Goal: Task Accomplishment & Management: Manage account settings

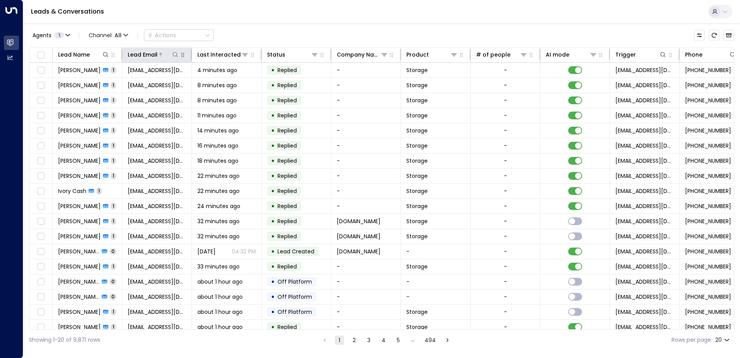
click at [176, 56] on icon at bounding box center [175, 54] width 6 height 6
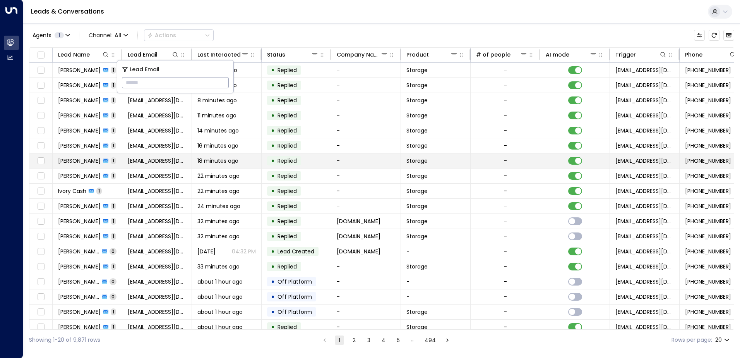
type input "**********"
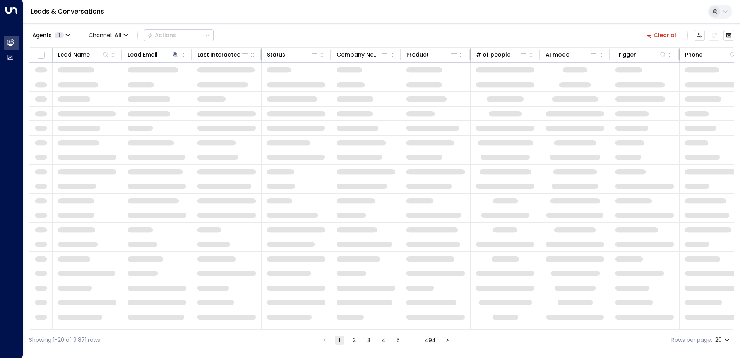
click at [262, 19] on div "Leads & Conversations" at bounding box center [381, 12] width 717 height 24
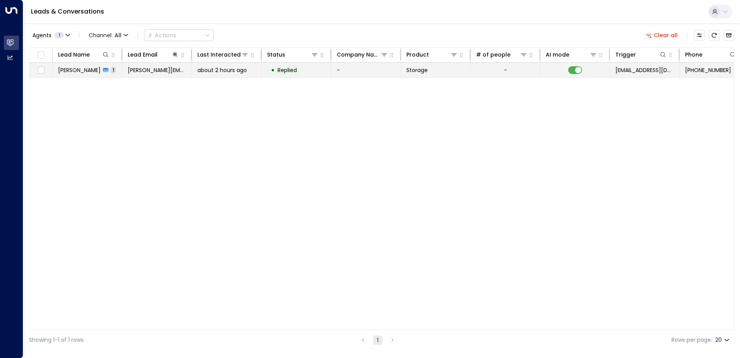
click at [88, 73] on span "[PERSON_NAME]" at bounding box center [79, 70] width 43 height 8
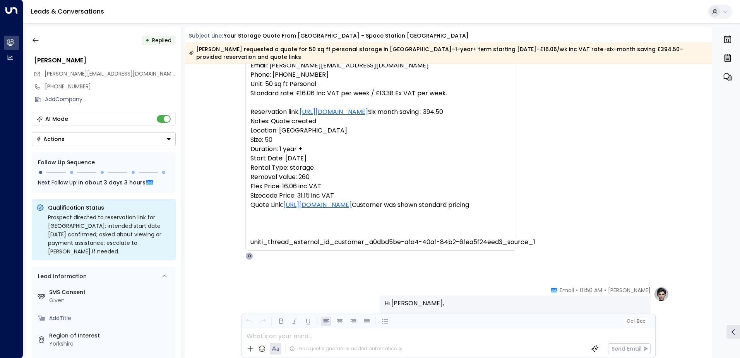
scroll to position [116, 0]
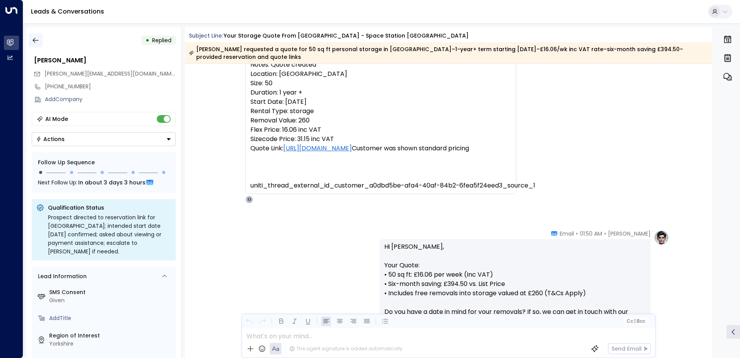
click at [38, 39] on icon "button" at bounding box center [36, 40] width 8 height 8
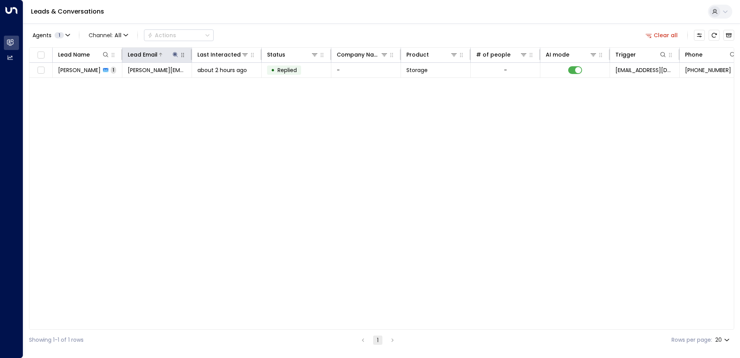
click at [175, 56] on icon at bounding box center [175, 54] width 6 height 6
click at [221, 82] on icon "button" at bounding box center [224, 83] width 6 height 6
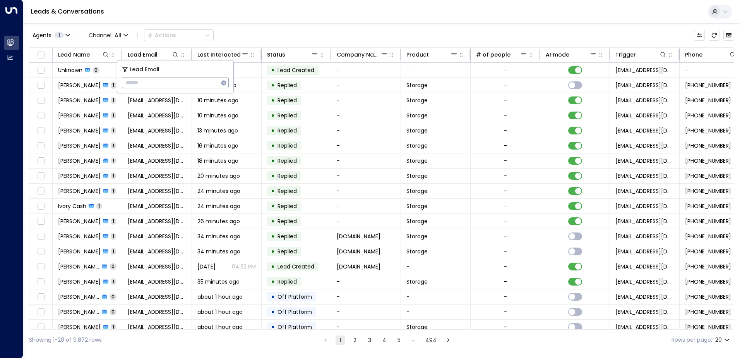
type input "**********"
click at [275, 21] on div "Leads & Conversations" at bounding box center [381, 12] width 717 height 24
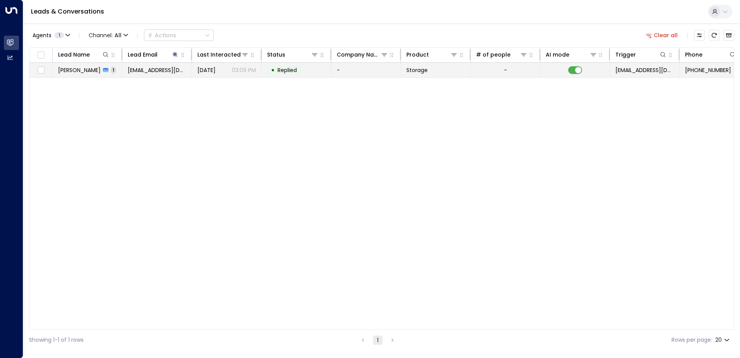
click at [103, 70] on icon at bounding box center [105, 69] width 5 height 5
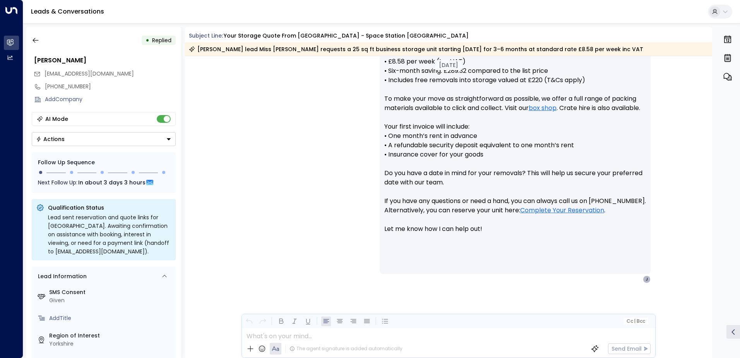
scroll to position [343, 0]
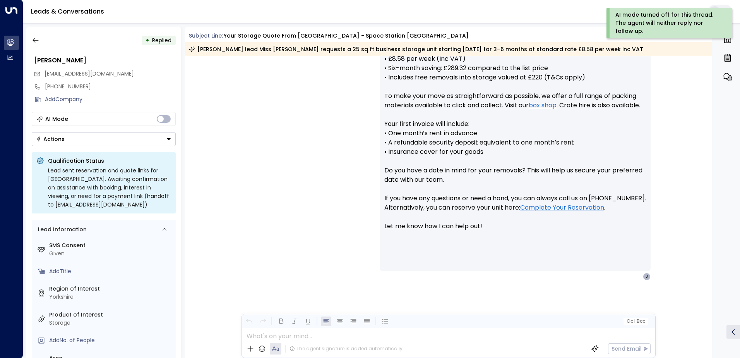
click at [169, 137] on icon "Button group with a nested menu" at bounding box center [168, 138] width 5 height 5
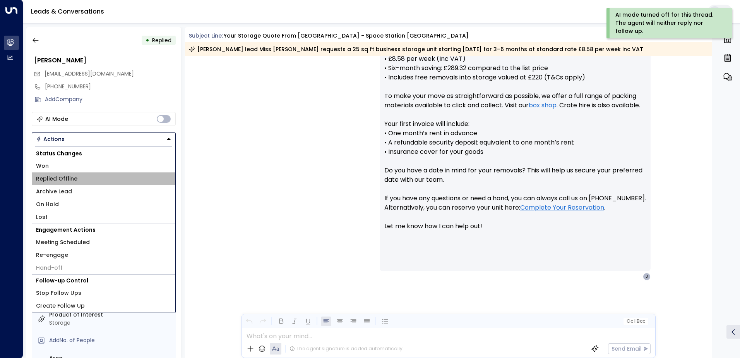
click at [119, 182] on li "Replied Offline" at bounding box center [103, 178] width 143 height 13
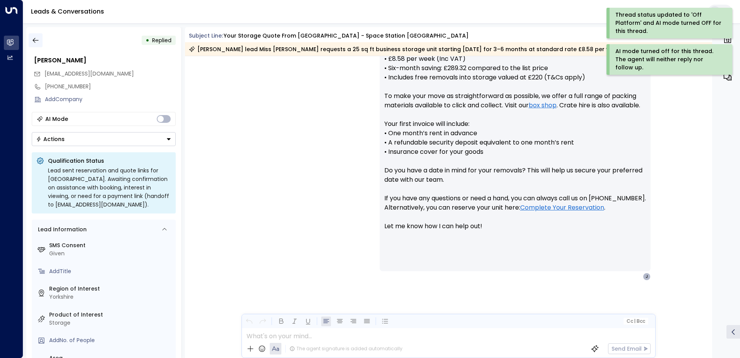
click at [35, 39] on icon "button" at bounding box center [36, 40] width 8 height 8
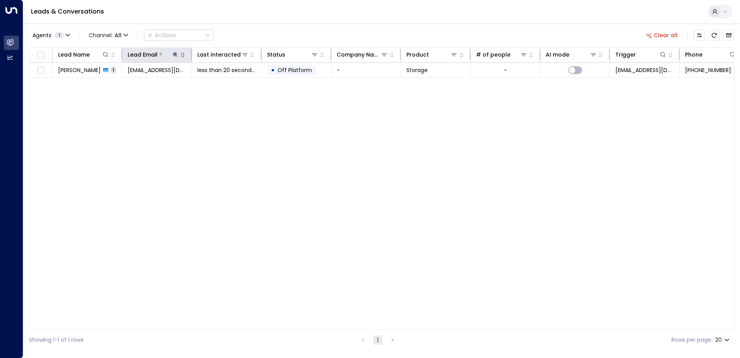
click at [174, 53] on icon at bounding box center [175, 54] width 6 height 6
click at [224, 84] on icon "button" at bounding box center [223, 82] width 5 height 5
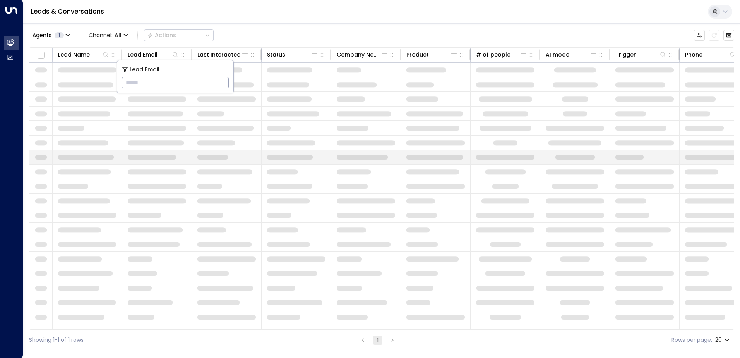
type input "**********"
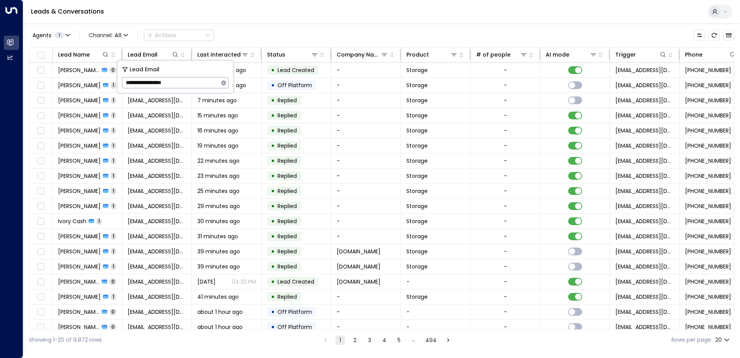
click at [302, 18] on div "Leads & Conversations" at bounding box center [381, 12] width 717 height 24
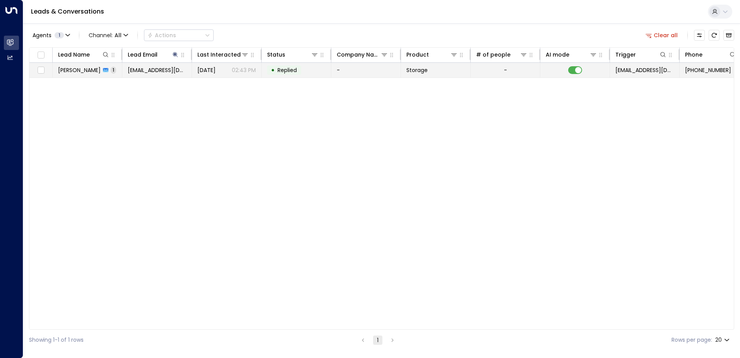
click at [166, 70] on span "[EMAIL_ADDRESS][DOMAIN_NAME]" at bounding box center [157, 70] width 58 height 8
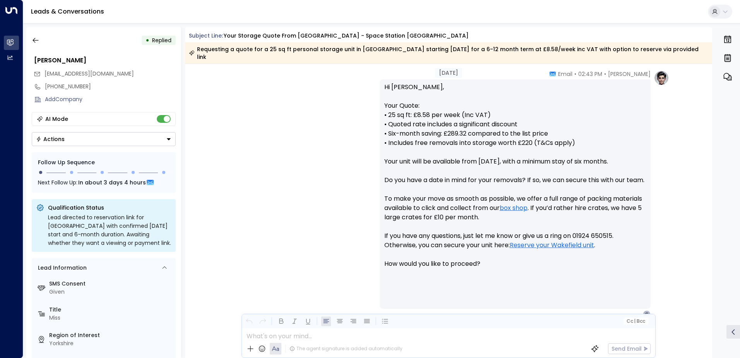
scroll to position [324, 0]
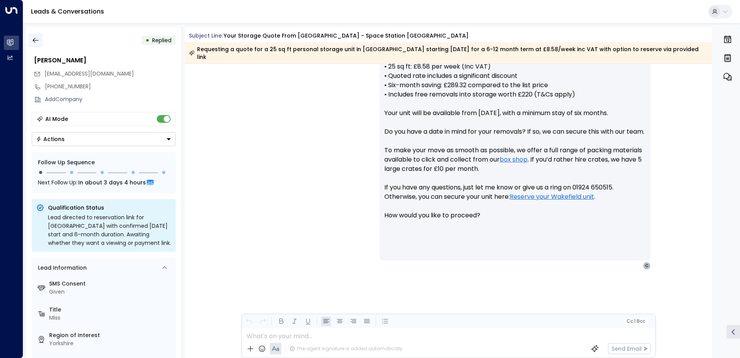
click at [39, 41] on icon "button" at bounding box center [36, 40] width 8 height 8
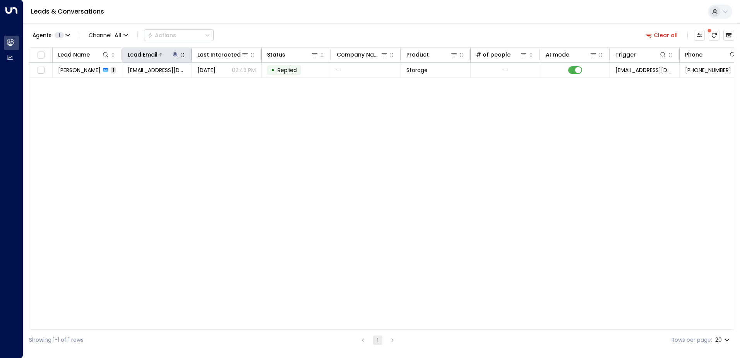
click at [175, 56] on icon at bounding box center [175, 54] width 6 height 6
click at [223, 82] on icon "button" at bounding box center [224, 83] width 6 height 6
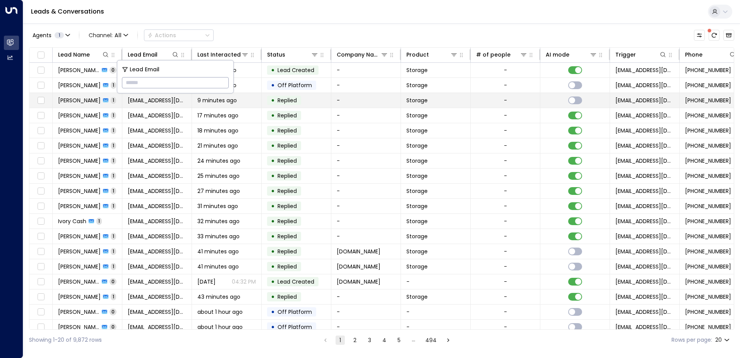
type input "**********"
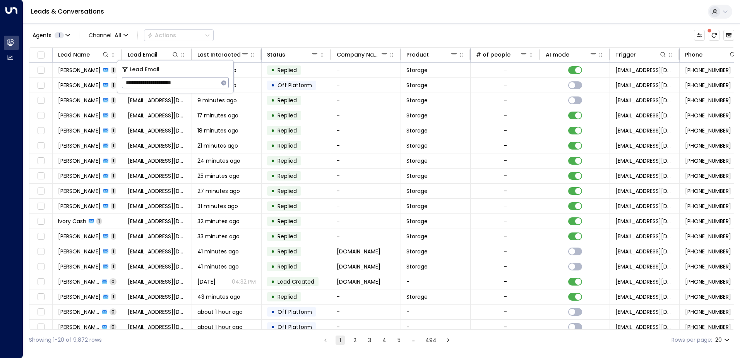
click at [225, 18] on div "Leads & Conversations" at bounding box center [381, 12] width 717 height 24
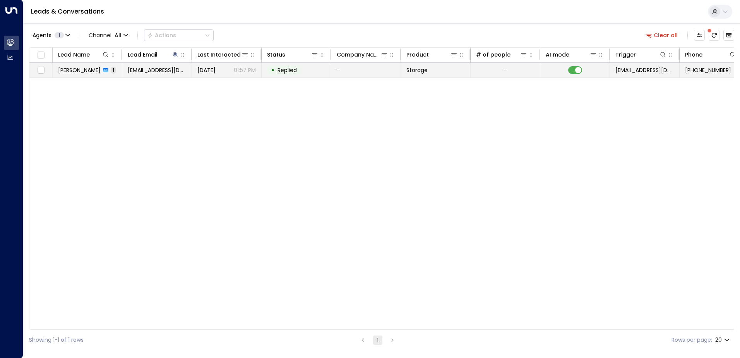
click at [91, 71] on span "[PERSON_NAME]" at bounding box center [79, 70] width 43 height 8
